Goal: Task Accomplishment & Management: Use online tool/utility

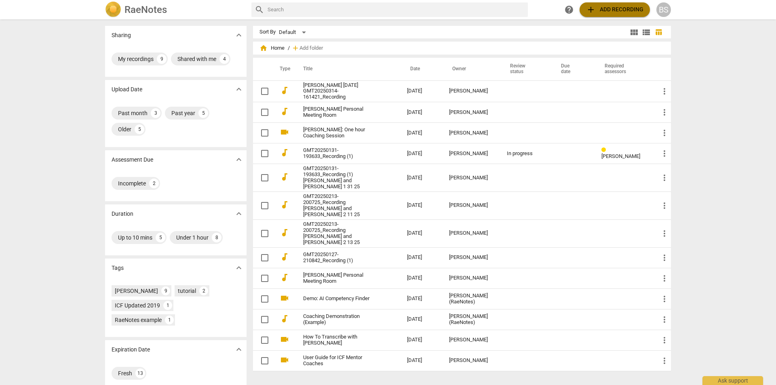
click at [600, 8] on span "add Add recording" at bounding box center [614, 10] width 57 height 10
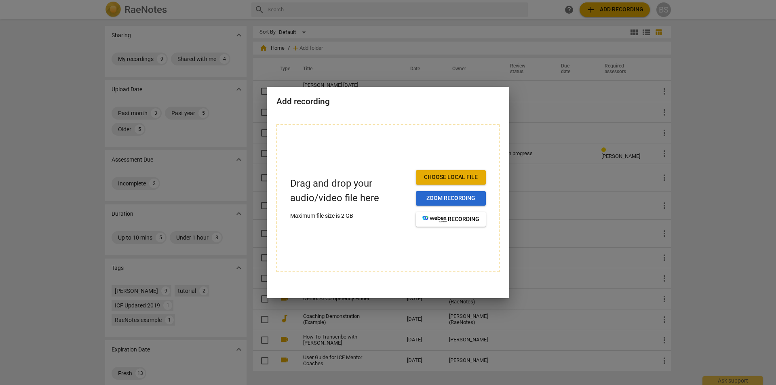
drag, startPoint x: 458, startPoint y: 177, endPoint x: 455, endPoint y: 197, distance: 20.1
click at [455, 197] on div "Choose local file Zoom recording recording" at bounding box center [451, 198] width 70 height 57
click at [444, 199] on span "Zoom recording" at bounding box center [451, 199] width 57 height 8
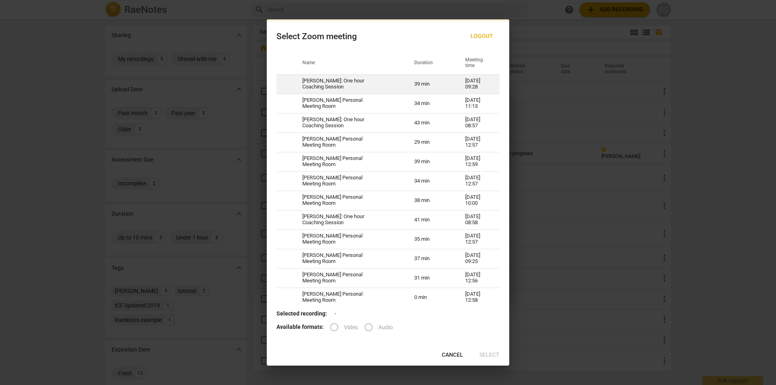
click at [288, 79] on span at bounding box center [285, 83] width 10 height 10
radio input "true"
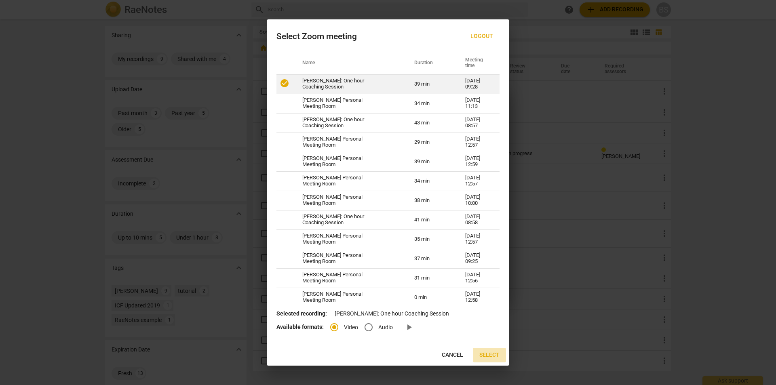
click at [493, 354] on span "Select" at bounding box center [490, 355] width 20 height 8
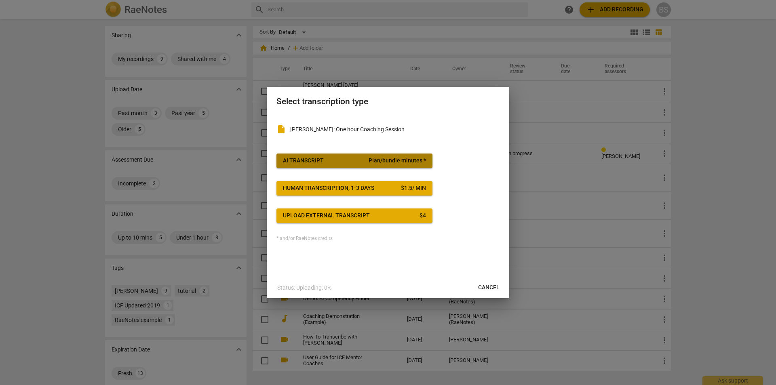
click at [312, 157] on div "AI Transcript" at bounding box center [303, 161] width 41 height 8
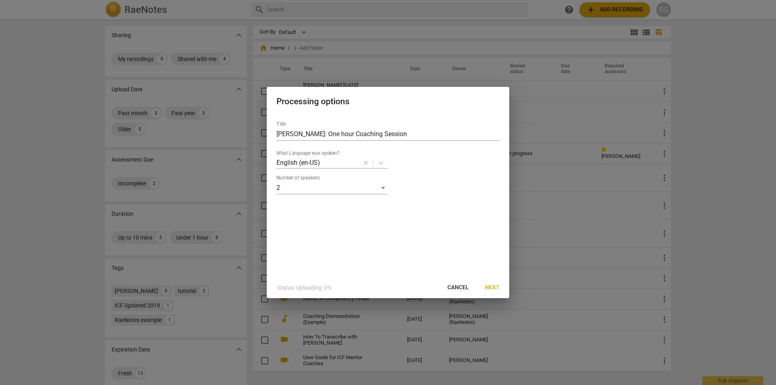
click at [459, 288] on span "Cancel" at bounding box center [458, 288] width 21 height 8
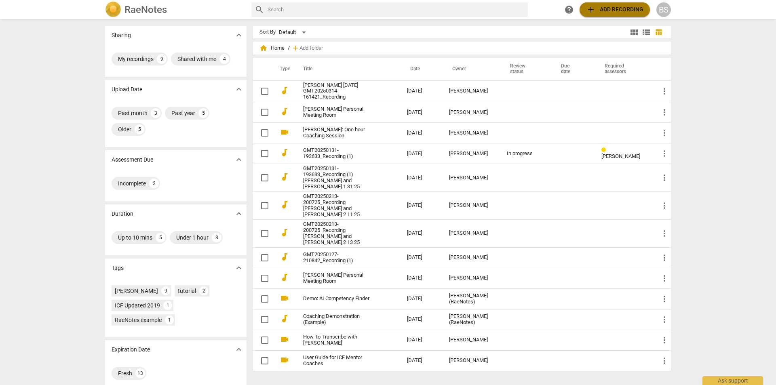
click at [616, 7] on span "add Add recording" at bounding box center [614, 10] width 57 height 10
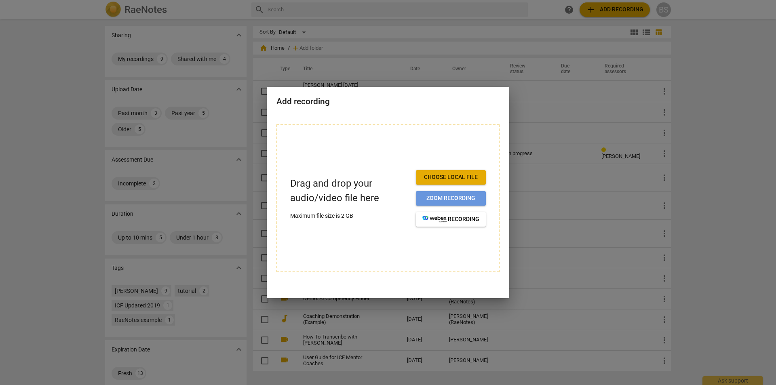
click at [440, 196] on span "Zoom recording" at bounding box center [451, 199] width 57 height 8
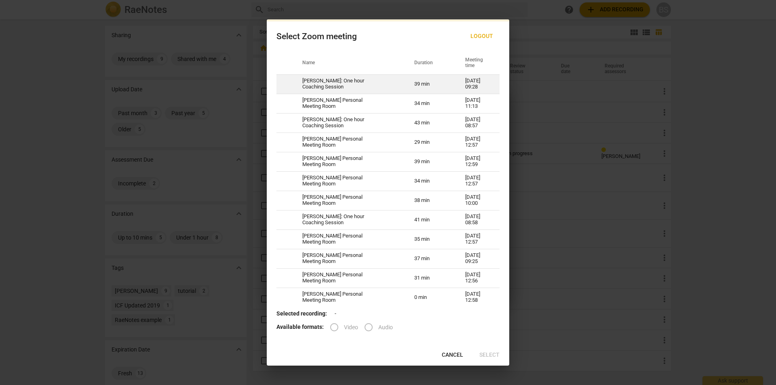
click at [278, 80] on td at bounding box center [285, 83] width 16 height 19
radio input "true"
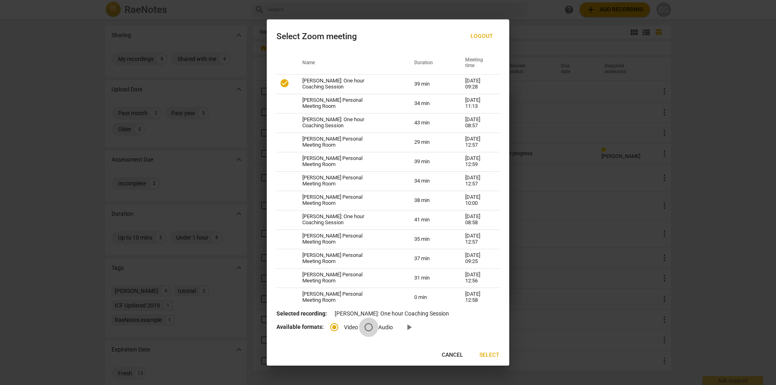
click at [371, 322] on input "Audio" at bounding box center [368, 327] width 19 height 19
radio input "true"
click at [489, 352] on span "Select" at bounding box center [490, 355] width 20 height 8
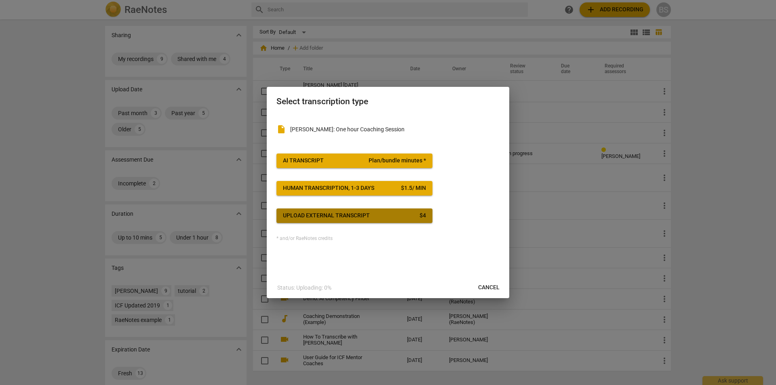
click at [310, 212] on div "Upload external transcript" at bounding box center [326, 216] width 87 height 8
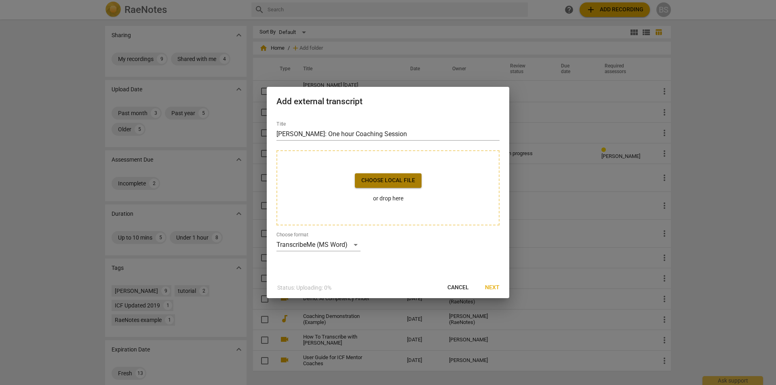
click at [390, 179] on span "Choose local file" at bounding box center [389, 181] width 54 height 8
drag, startPoint x: 383, startPoint y: 102, endPoint x: 378, endPoint y: 161, distance: 58.4
click at [378, 161] on div "Add external transcript Title CHARLOTTE BROWNING: One hour Coaching Session Cho…" at bounding box center [388, 192] width 243 height 211
click at [562, 105] on div at bounding box center [388, 192] width 776 height 385
drag, startPoint x: 472, startPoint y: 93, endPoint x: 271, endPoint y: 205, distance: 229.7
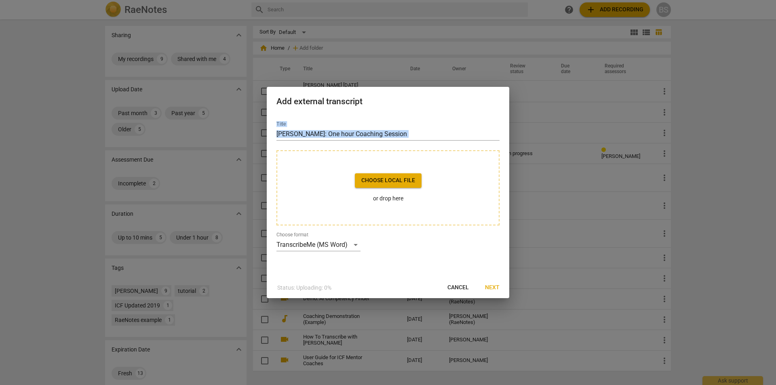
click at [279, 177] on div "Add external transcript Title CHARLOTTE BROWNING: One hour Coaching Session Cho…" at bounding box center [388, 192] width 243 height 211
drag, startPoint x: 301, startPoint y: 276, endPoint x: 291, endPoint y: 207, distance: 69.4
click at [300, 275] on div "Title CHARLOTTE BROWNING: One hour Coaching Session Choose local file or drop h…" at bounding box center [388, 196] width 243 height 163
click at [455, 284] on span "Cancel" at bounding box center [458, 288] width 21 height 8
click at [370, 180] on span "Choose local file" at bounding box center [389, 181] width 54 height 8
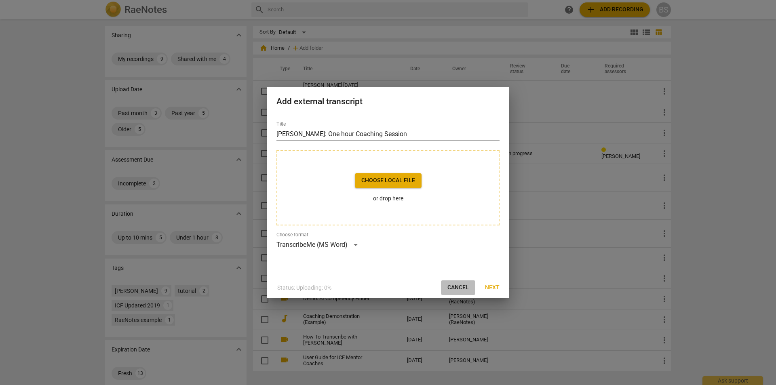
click at [461, 281] on button "Cancel" at bounding box center [458, 288] width 34 height 15
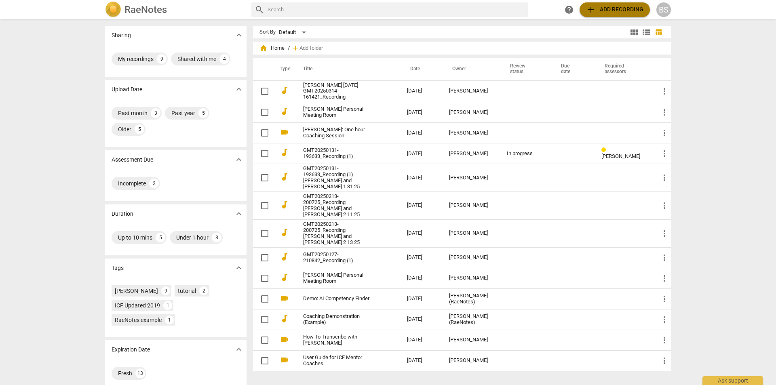
click at [616, 9] on span "add Add recording" at bounding box center [614, 10] width 57 height 10
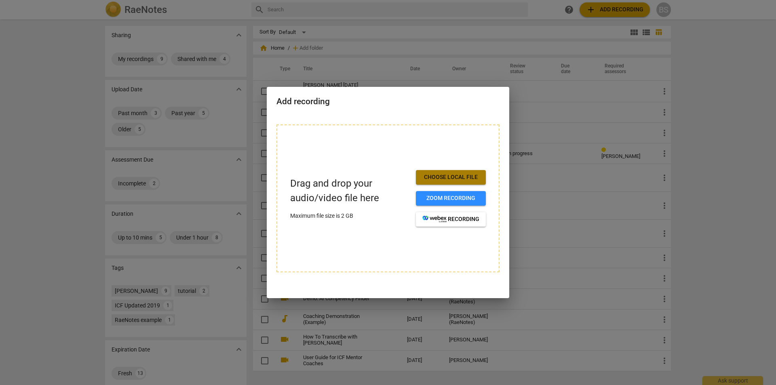
click at [440, 177] on span "Choose local file" at bounding box center [451, 177] width 57 height 8
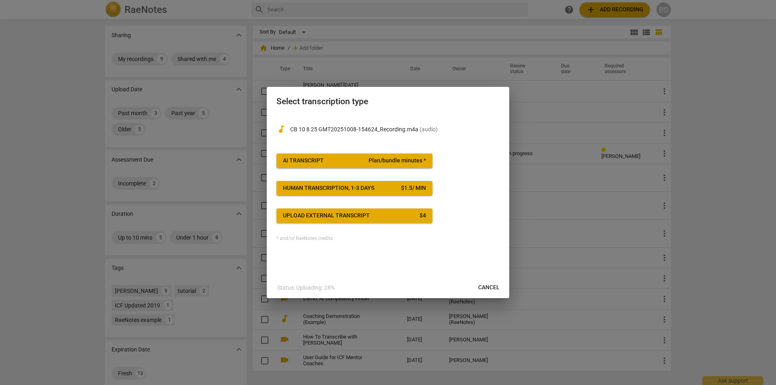
click at [354, 156] on button "AI Transcript Plan/bundle minutes *" at bounding box center [355, 161] width 156 height 15
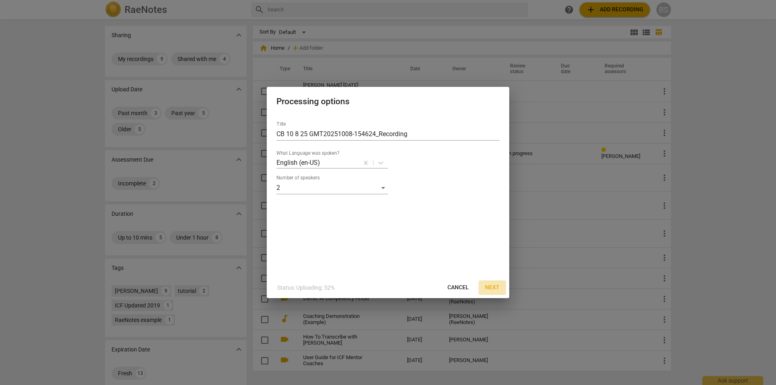
click at [494, 285] on span "Next" at bounding box center [492, 288] width 15 height 8
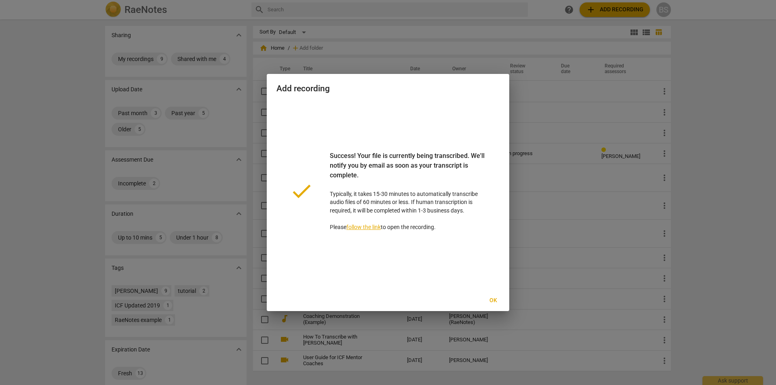
click at [492, 298] on span "Ok" at bounding box center [493, 301] width 13 height 8
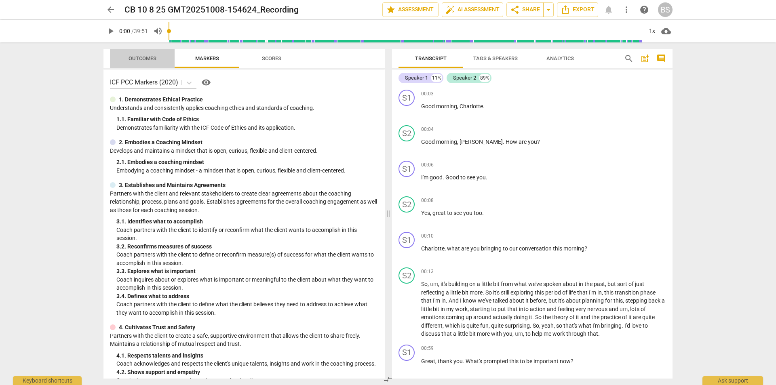
click at [135, 57] on span "Outcomes" at bounding box center [143, 58] width 28 height 6
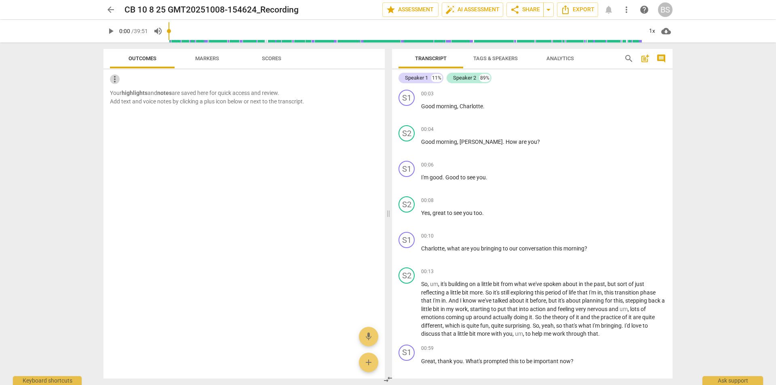
click at [114, 77] on span "more_vert" at bounding box center [115, 79] width 10 height 10
click at [66, 101] on div at bounding box center [388, 192] width 776 height 385
click at [476, 6] on span "auto_fix_high AI Assessment" at bounding box center [473, 10] width 54 height 10
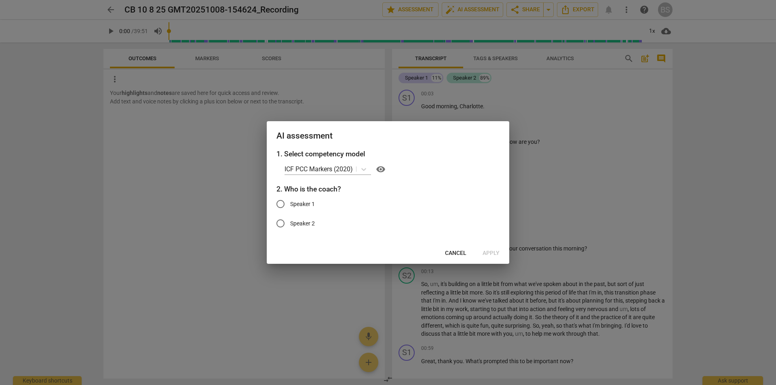
drag, startPoint x: 283, startPoint y: 202, endPoint x: 287, endPoint y: 198, distance: 5.4
click at [284, 201] on input "Speaker 1" at bounding box center [280, 204] width 19 height 19
radio input "true"
click at [490, 250] on span "Apply" at bounding box center [491, 254] width 17 height 8
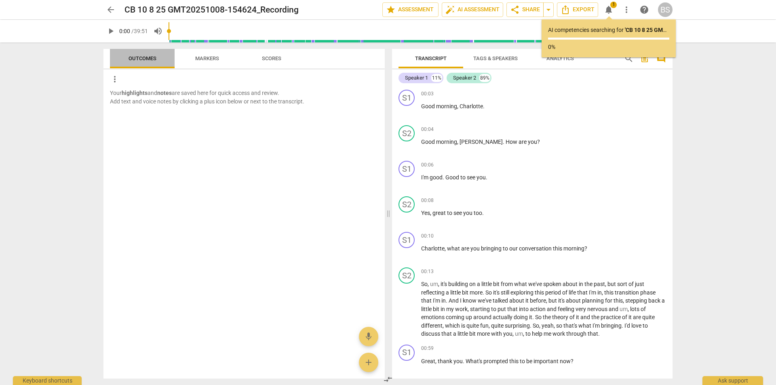
click at [135, 56] on span "Outcomes" at bounding box center [143, 58] width 28 height 6
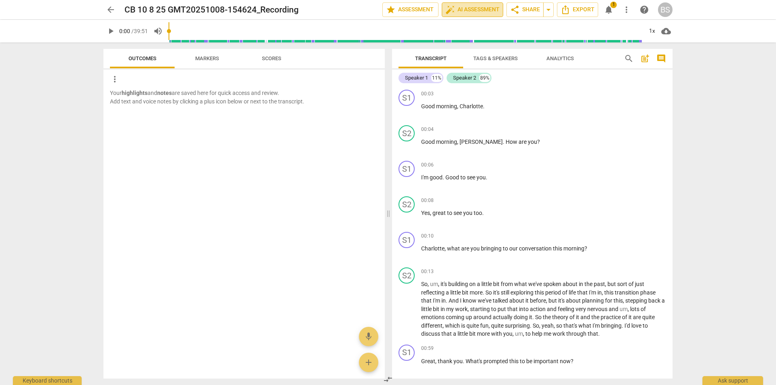
click at [474, 6] on span "auto_fix_high AI Assessment" at bounding box center [473, 10] width 54 height 10
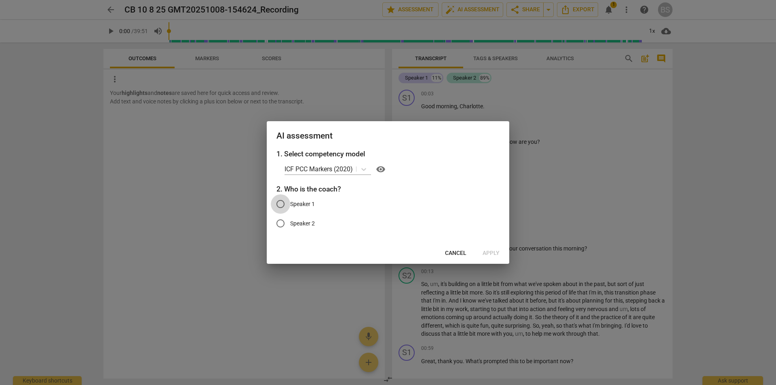
click at [284, 204] on input "Speaker 1" at bounding box center [280, 204] width 19 height 19
radio input "true"
click at [495, 252] on span "Apply" at bounding box center [491, 254] width 17 height 8
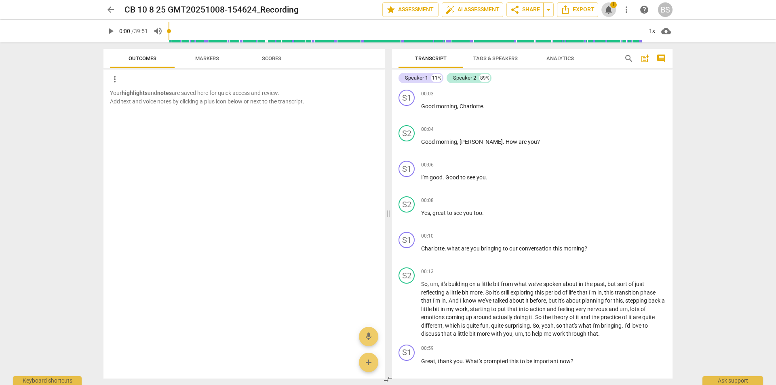
click at [611, 4] on span "1" at bounding box center [614, 5] width 6 height 6
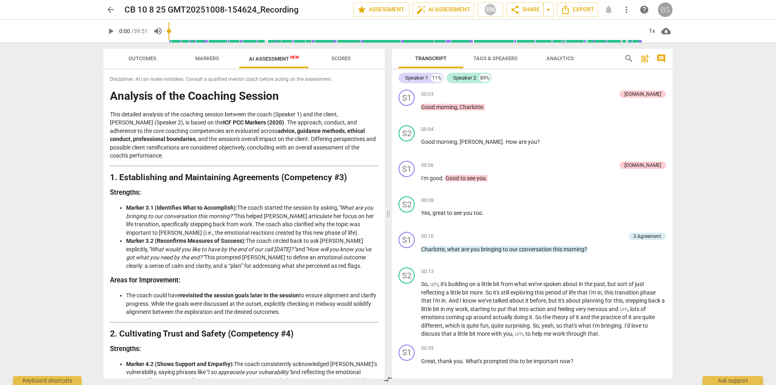
click at [666, 5] on div "BS" at bounding box center [665, 9] width 15 height 15
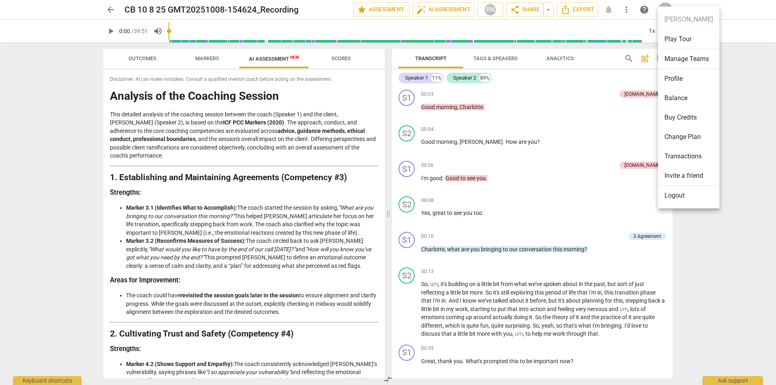
click at [728, 102] on div at bounding box center [388, 192] width 776 height 385
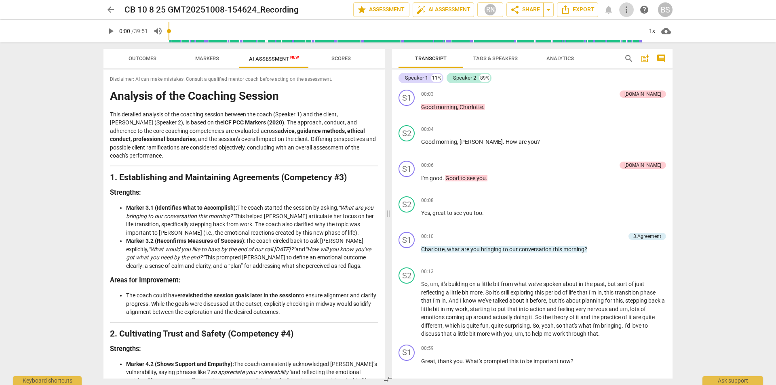
click at [628, 7] on span "more_vert" at bounding box center [627, 10] width 10 height 10
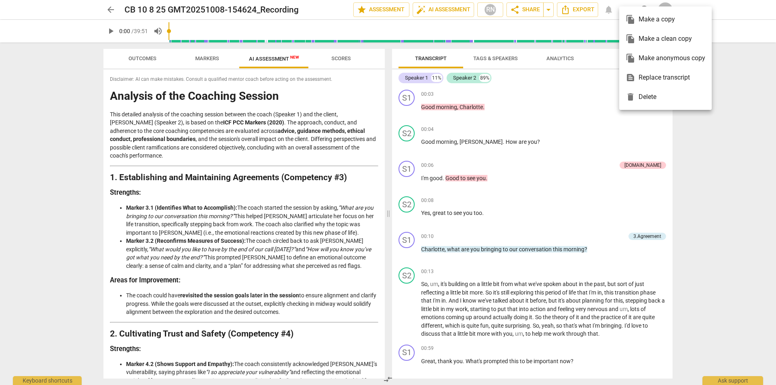
click at [747, 99] on div at bounding box center [388, 192] width 776 height 385
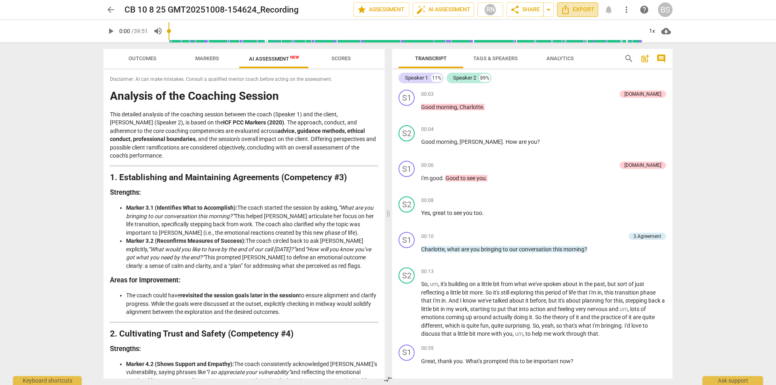
click at [575, 6] on span "Export" at bounding box center [578, 10] width 34 height 10
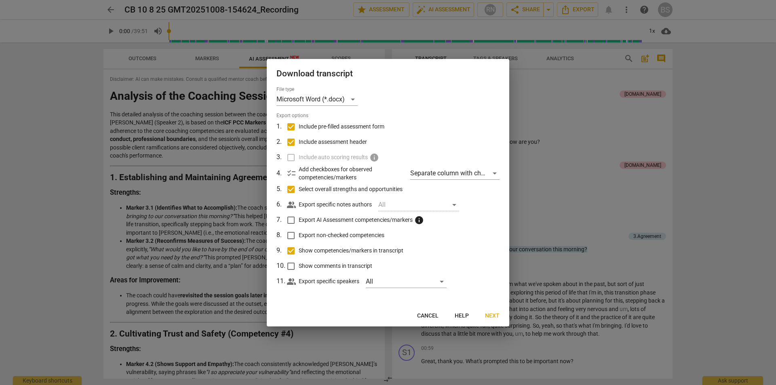
click at [493, 315] on span "Next" at bounding box center [492, 316] width 15 height 8
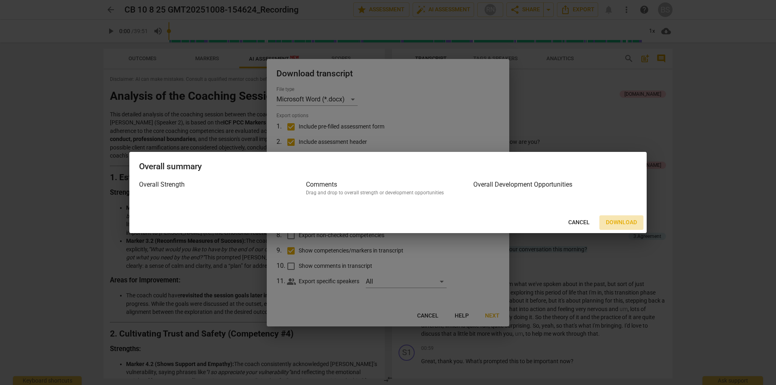
click at [617, 220] on span "Download" at bounding box center [621, 223] width 31 height 8
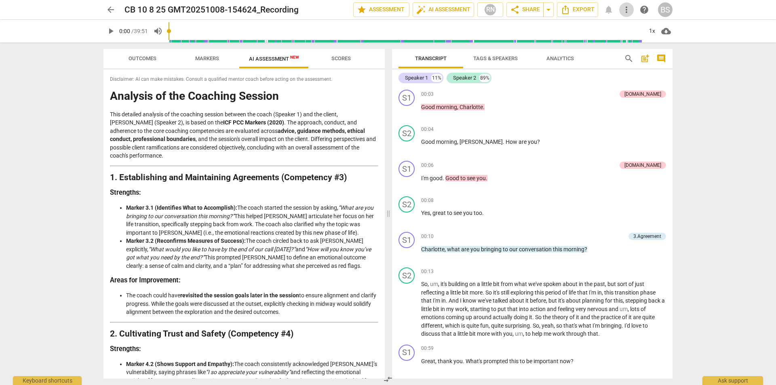
click at [626, 11] on span "more_vert" at bounding box center [627, 10] width 10 height 10
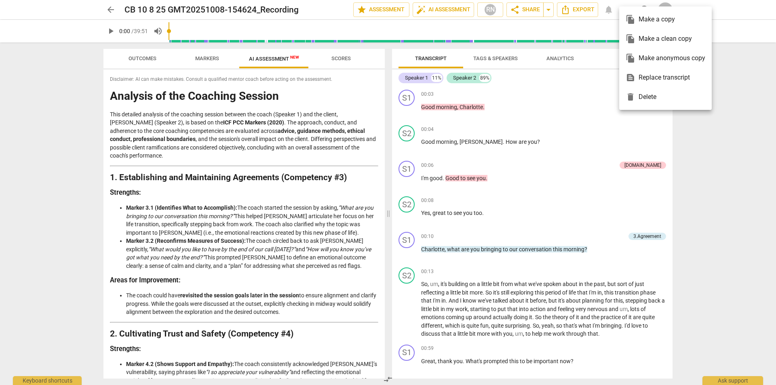
click at [751, 64] on div at bounding box center [388, 192] width 776 height 385
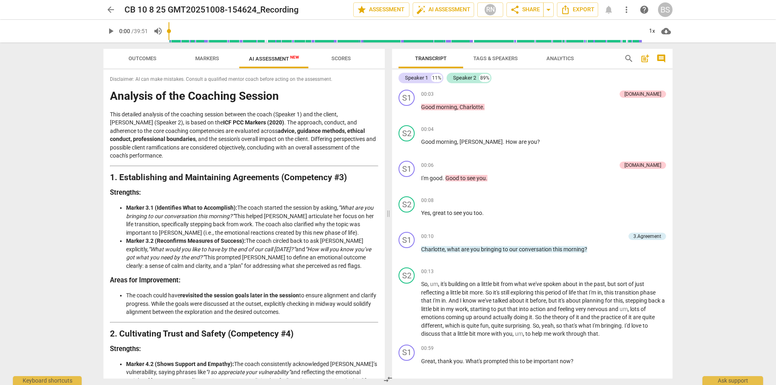
click at [668, 7] on div "BS" at bounding box center [665, 9] width 15 height 15
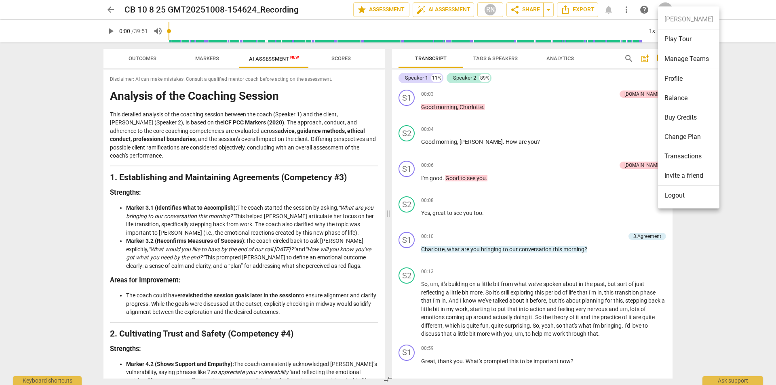
click at [743, 133] on div at bounding box center [388, 192] width 776 height 385
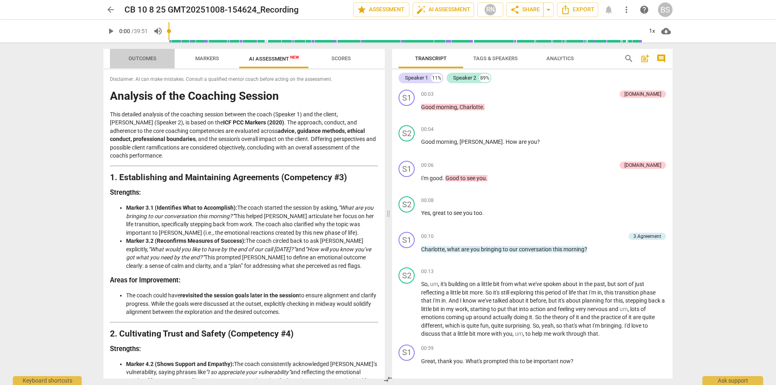
click at [142, 57] on span "Outcomes" at bounding box center [143, 58] width 28 height 6
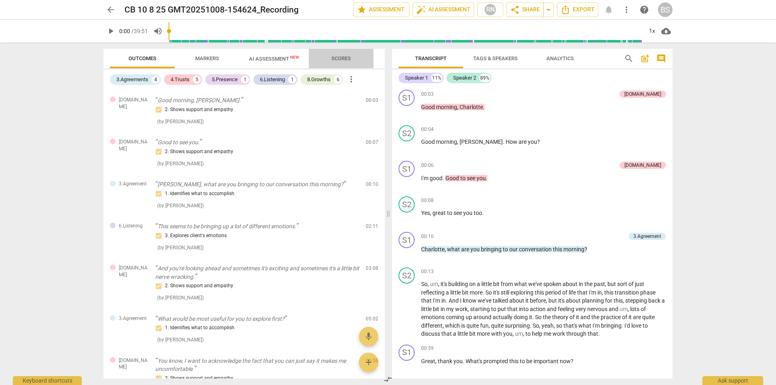
click at [342, 57] on span "Scores" at bounding box center [341, 58] width 19 height 6
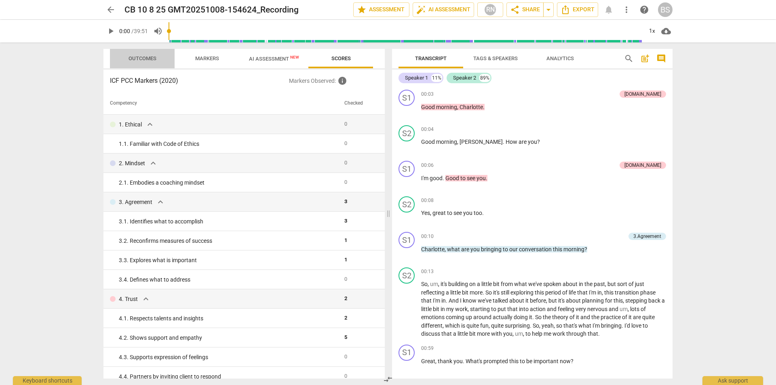
click at [140, 57] on span "Outcomes" at bounding box center [143, 58] width 28 height 6
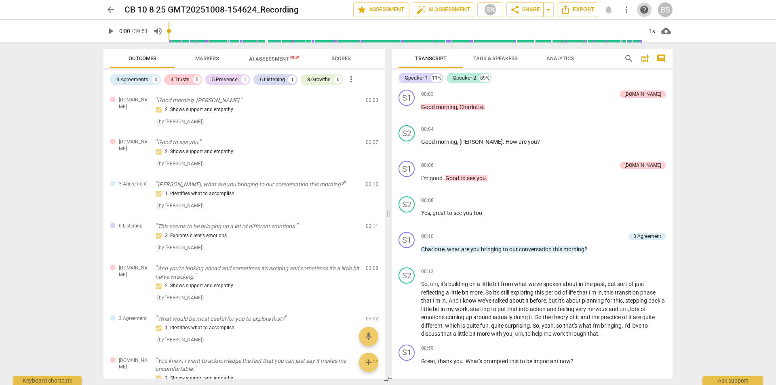
click at [644, 6] on span "help" at bounding box center [645, 10] width 10 height 10
click at [651, 30] on div "1x" at bounding box center [652, 31] width 15 height 13
click at [715, 81] on div at bounding box center [388, 192] width 776 height 385
click at [562, 55] on span "Analytics" at bounding box center [560, 58] width 27 height 6
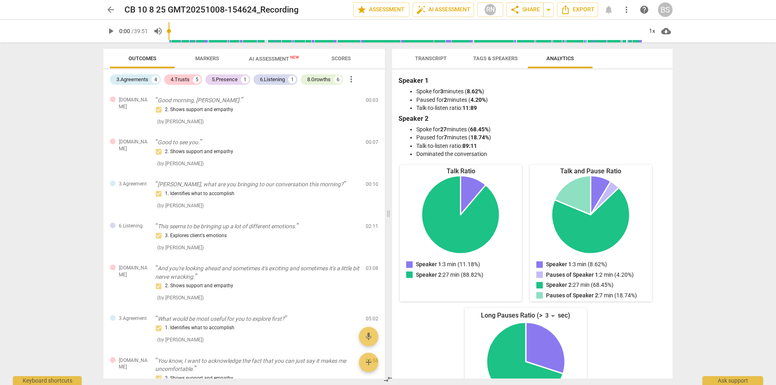
click at [734, 100] on div "arrow_back CB 10 8 25 GMT20251008-154624_Recording edit star Assessment auto_fi…" at bounding box center [388, 192] width 776 height 385
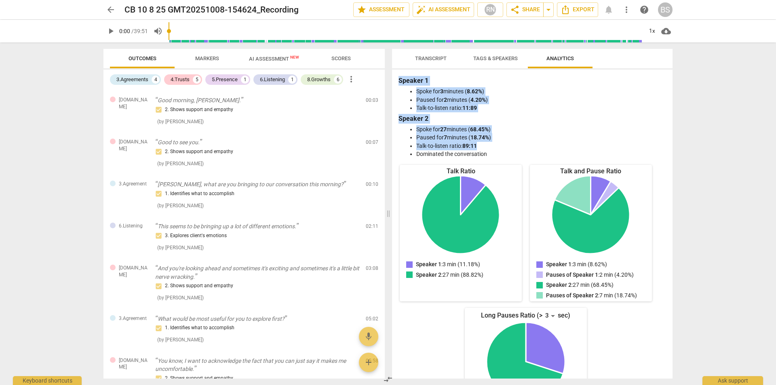
drag, startPoint x: 670, startPoint y: 119, endPoint x: 675, endPoint y: 89, distance: 30.8
click at [668, 57] on div "Transcript Tags & Speakers Analytics Speaker 1 11% Speaker 2 89% S1 play_arrow …" at bounding box center [532, 214] width 281 height 330
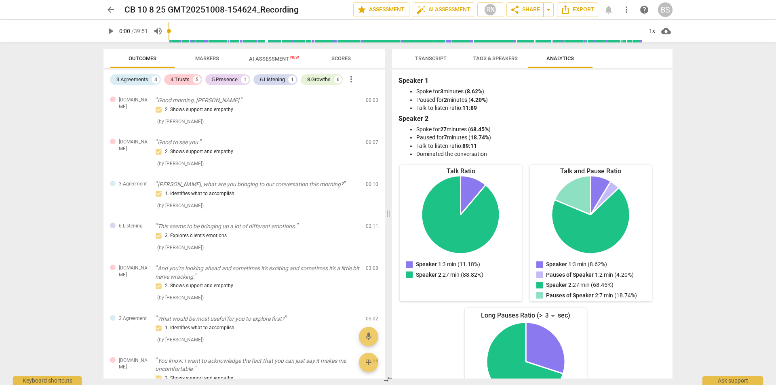
click at [706, 119] on div "arrow_back CB 10 8 25 GMT20251008-154624_Recording edit star Assessment auto_fi…" at bounding box center [388, 192] width 776 height 385
click at [204, 58] on span "Markers" at bounding box center [207, 58] width 24 height 6
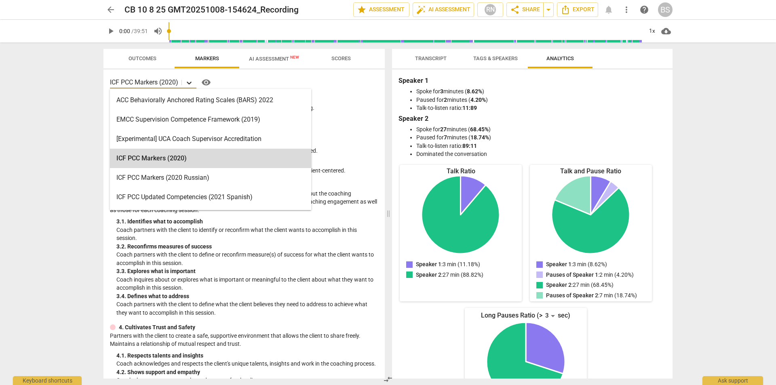
click at [191, 81] on icon at bounding box center [189, 83] width 8 height 8
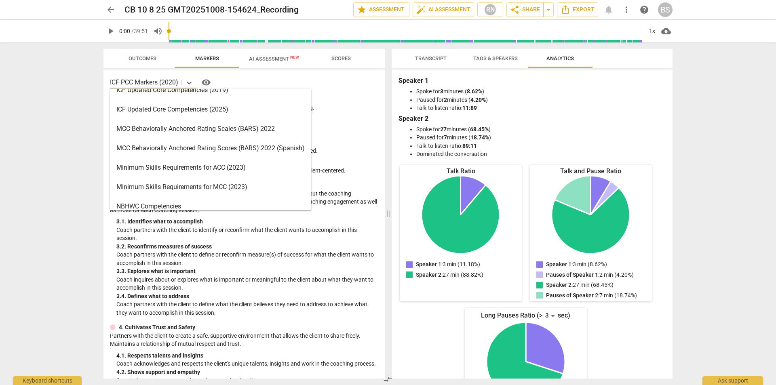
scroll to position [190, 0]
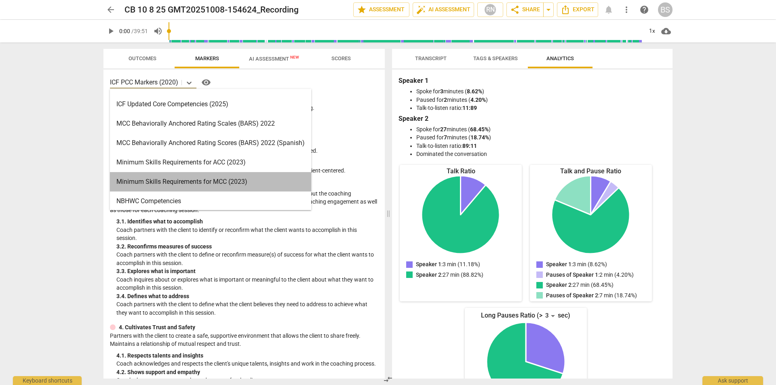
click at [148, 178] on div "Minimum Skills Requirements for MCC (2023)" at bounding box center [210, 181] width 201 height 19
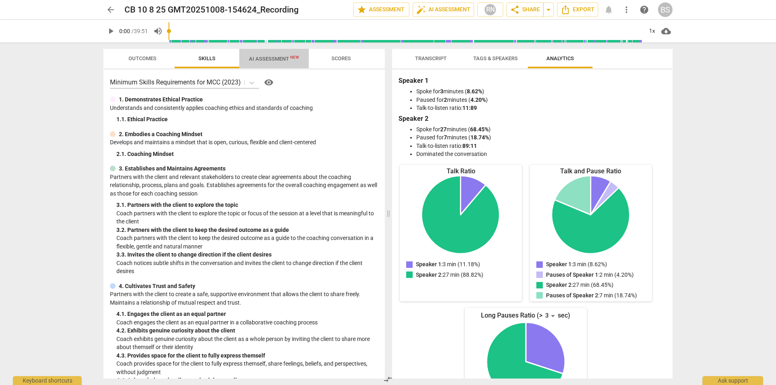
click at [264, 57] on span "AI Assessment New" at bounding box center [274, 59] width 50 height 6
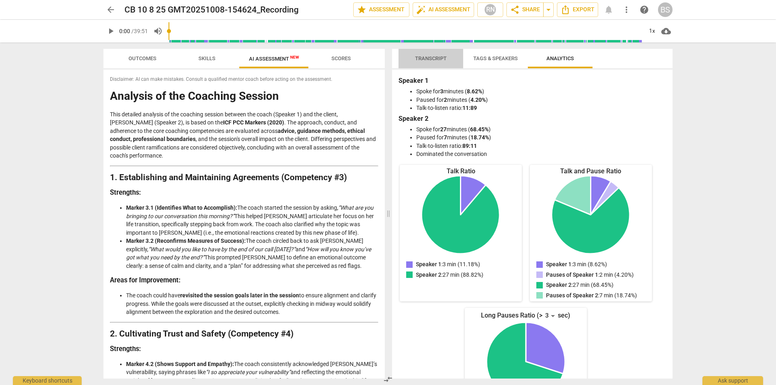
click at [430, 56] on span "Transcript" at bounding box center [431, 58] width 32 height 6
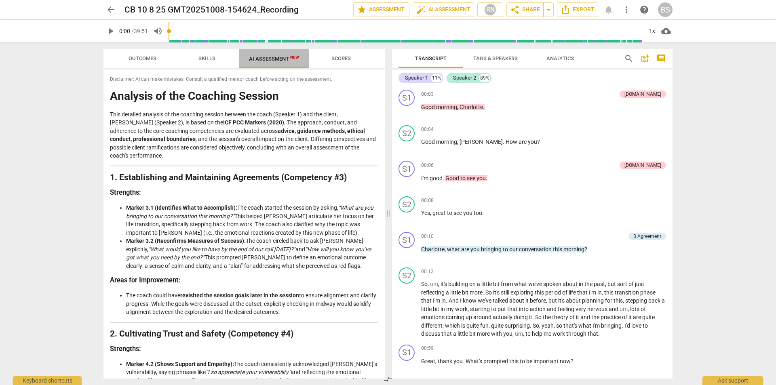
click at [266, 55] on span "AI Assessment New" at bounding box center [274, 59] width 70 height 12
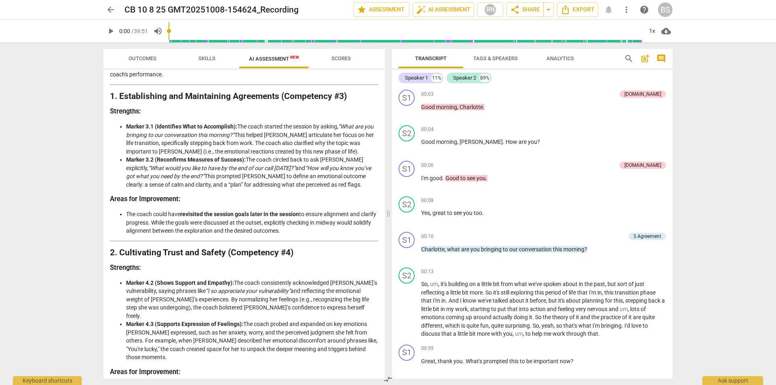
scroll to position [0, 0]
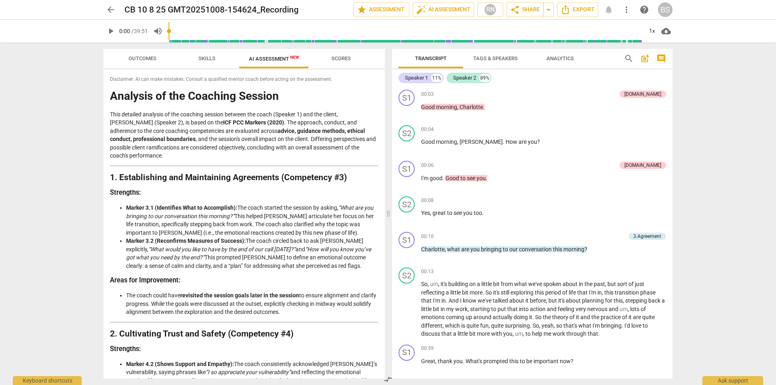
click at [140, 58] on span "Outcomes" at bounding box center [143, 58] width 28 height 6
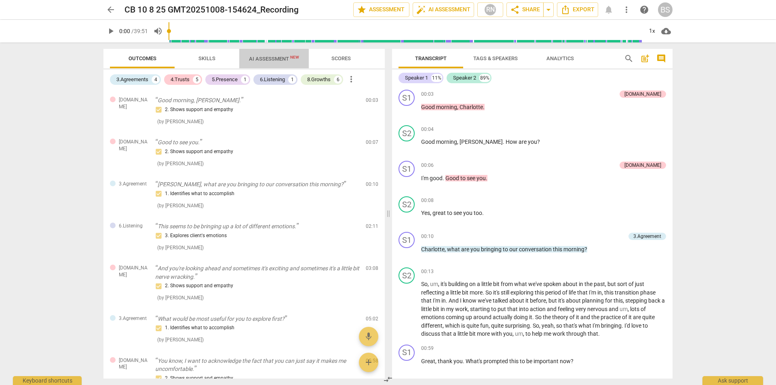
click at [266, 57] on span "AI Assessment New" at bounding box center [274, 59] width 50 height 6
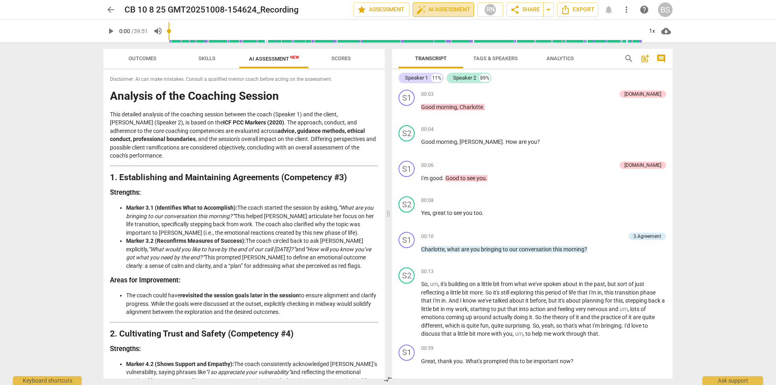
click at [444, 6] on span "auto_fix_high AI Assessment" at bounding box center [444, 10] width 54 height 10
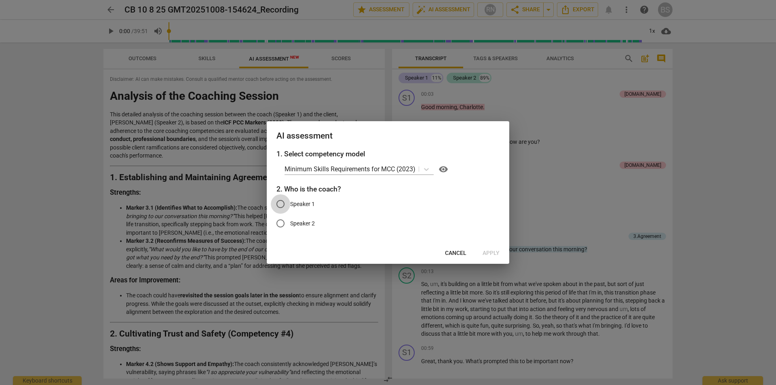
click at [283, 203] on input "Speaker 1" at bounding box center [280, 204] width 19 height 19
radio input "true"
click at [490, 252] on span "Apply" at bounding box center [491, 254] width 17 height 8
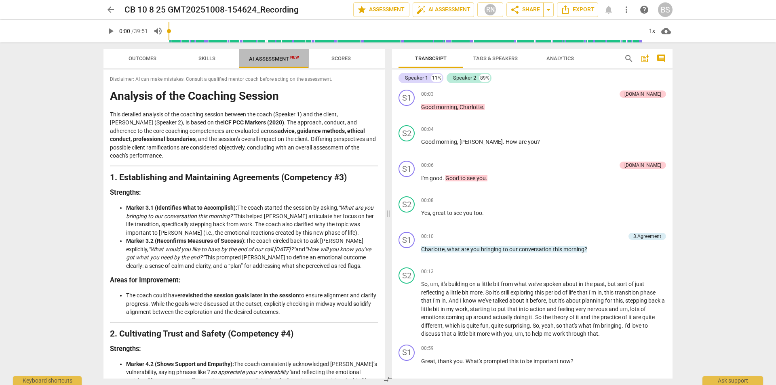
click at [271, 57] on span "AI Assessment New" at bounding box center [274, 59] width 50 height 6
click at [664, 4] on div "BS" at bounding box center [665, 9] width 15 height 15
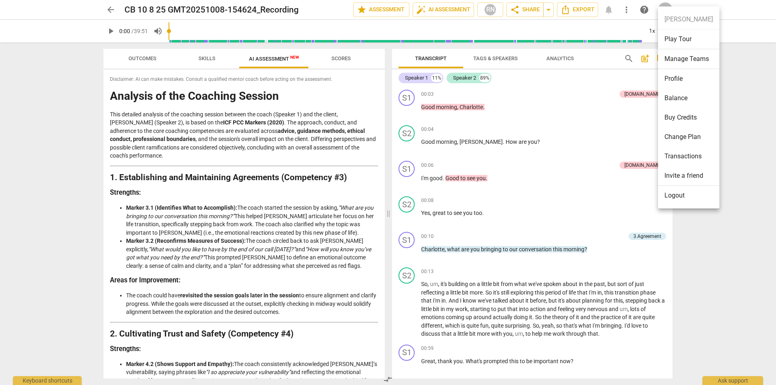
click at [746, 69] on div at bounding box center [388, 192] width 776 height 385
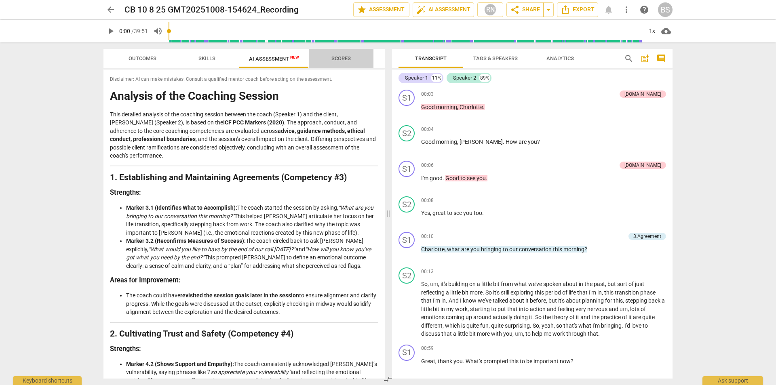
click at [340, 55] on span "Scores" at bounding box center [341, 58] width 39 height 11
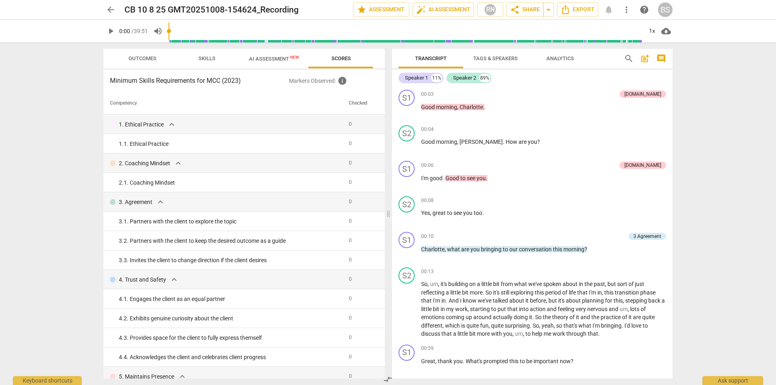
click at [266, 57] on span "AI Assessment New" at bounding box center [274, 59] width 50 height 6
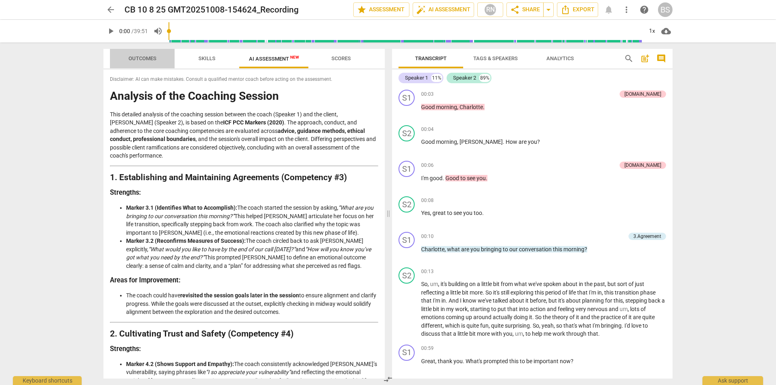
click at [133, 56] on span "Outcomes" at bounding box center [143, 58] width 28 height 6
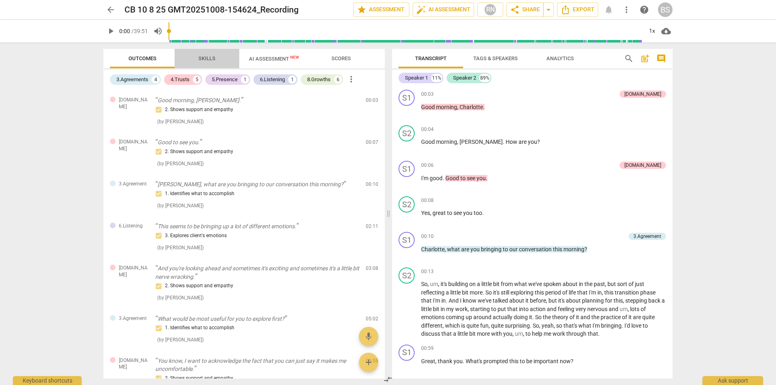
click at [205, 57] on span "Skills" at bounding box center [207, 58] width 17 height 6
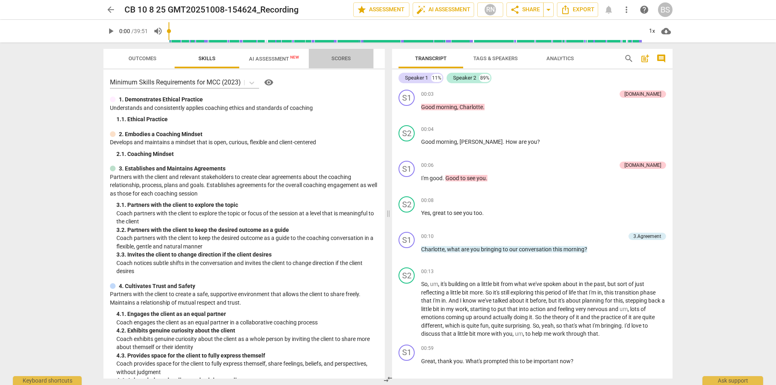
click at [337, 53] on span "Scores" at bounding box center [341, 58] width 39 height 11
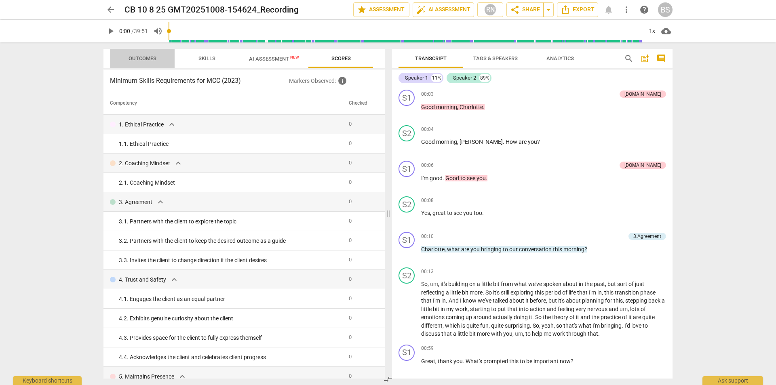
click at [135, 57] on span "Outcomes" at bounding box center [143, 58] width 28 height 6
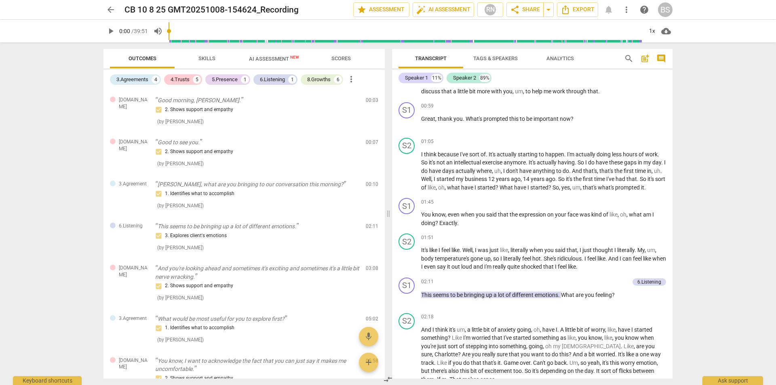
scroll to position [283, 0]
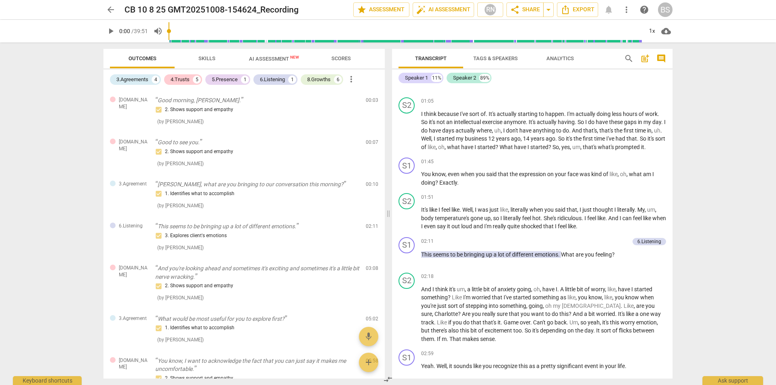
click at [608, 8] on div "arrow_back CB 10 8 25 GMT20251008-154624_Recording edit star Assessment auto_fi…" at bounding box center [388, 9] width 569 height 15
click at [455, 6] on span "auto_fix_high AI Assessment" at bounding box center [444, 10] width 54 height 10
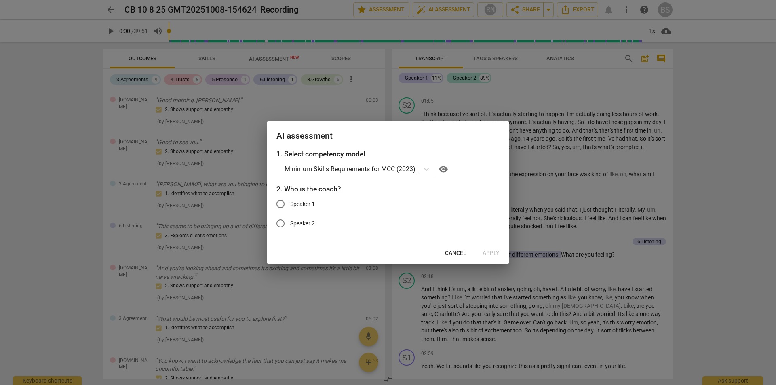
click at [279, 202] on input "Speaker 1" at bounding box center [280, 204] width 19 height 19
radio input "true"
click at [490, 251] on span "Apply" at bounding box center [491, 254] width 17 height 8
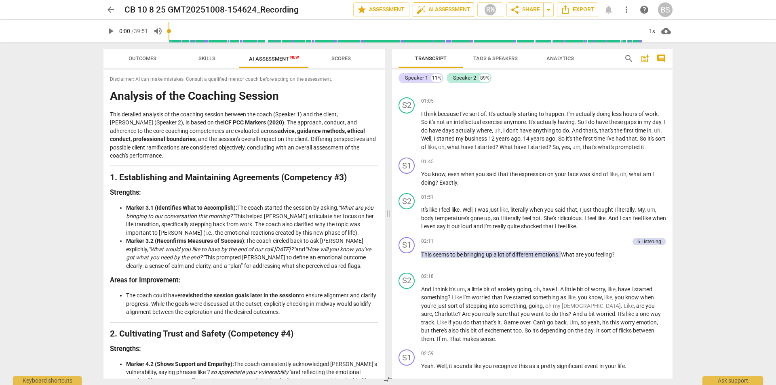
click at [461, 5] on span "auto_fix_high AI Assessment" at bounding box center [444, 10] width 54 height 10
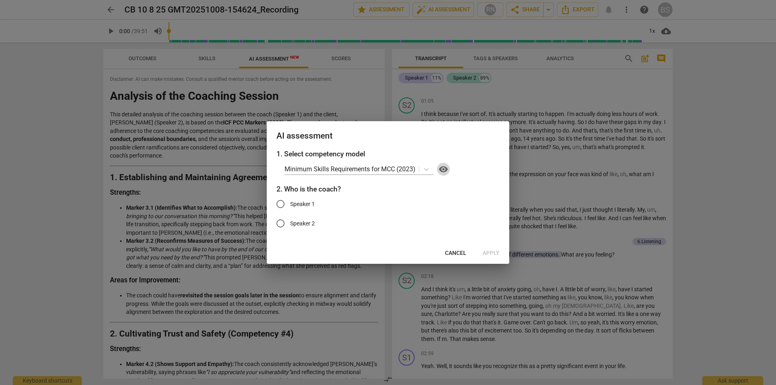
click at [442, 170] on span "visibility" at bounding box center [444, 170] width 10 height 10
click at [277, 200] on input "Speaker 1" at bounding box center [280, 204] width 19 height 19
radio input "true"
click at [488, 252] on span "Apply" at bounding box center [491, 254] width 17 height 8
